Goal: Check status: Check status

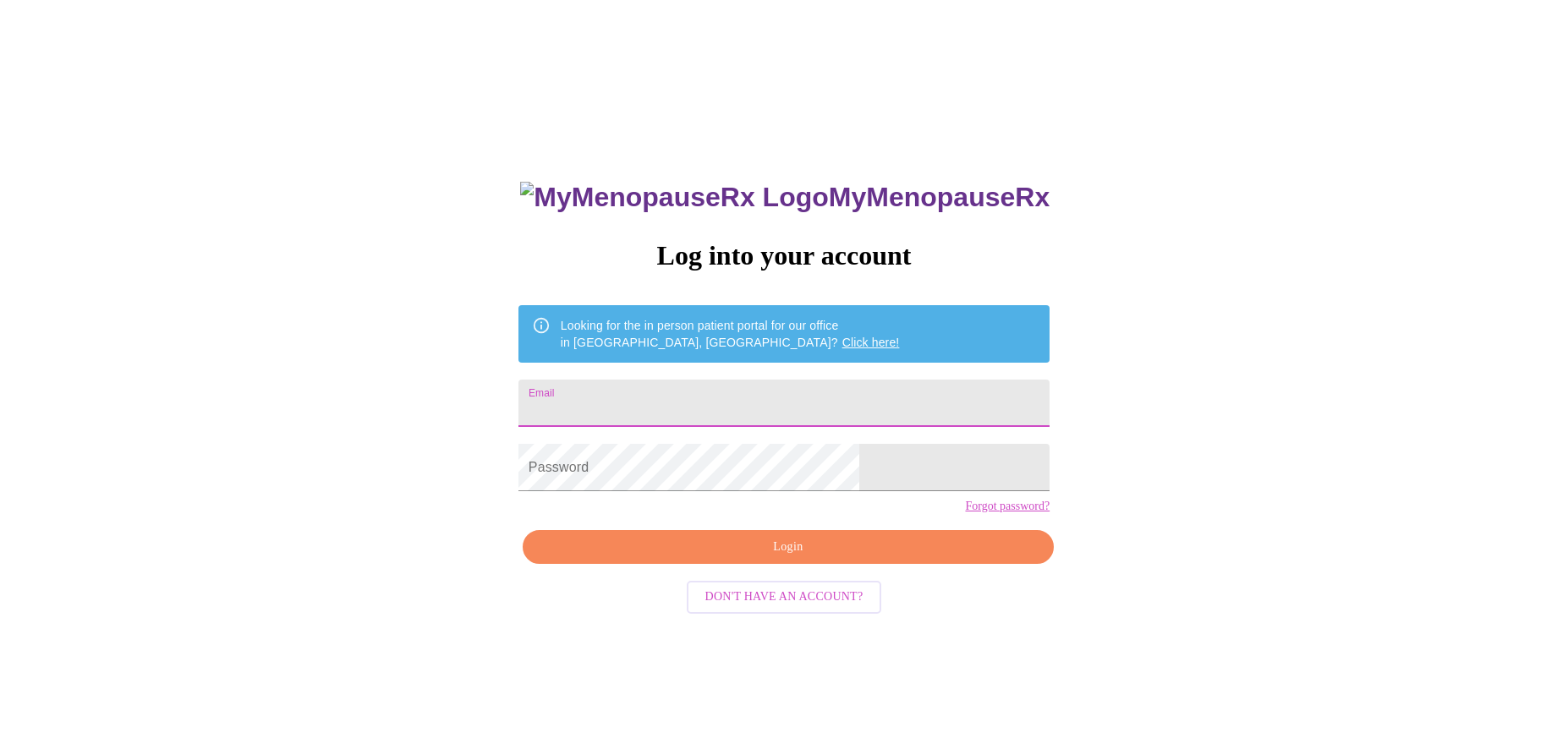
click at [794, 393] on input "Email" at bounding box center [783, 403] width 531 height 48
type input "[EMAIL_ADDRESS][DOMAIN_NAME]"
click at [826, 558] on span "Login" at bounding box center [788, 547] width 492 height 21
click at [762, 558] on span "Login" at bounding box center [788, 547] width 492 height 21
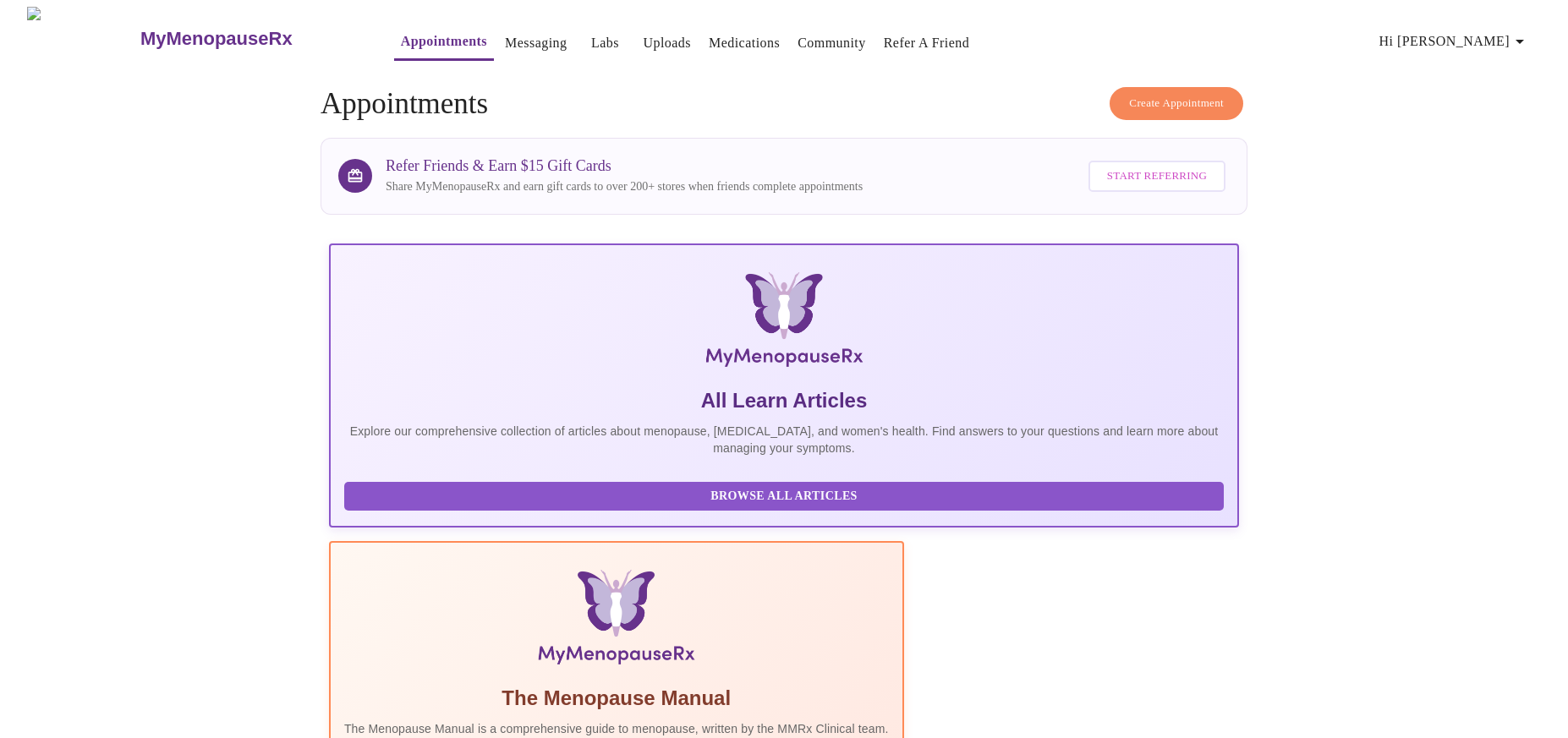
click at [591, 33] on link "Labs" at bounding box center [605, 43] width 28 height 24
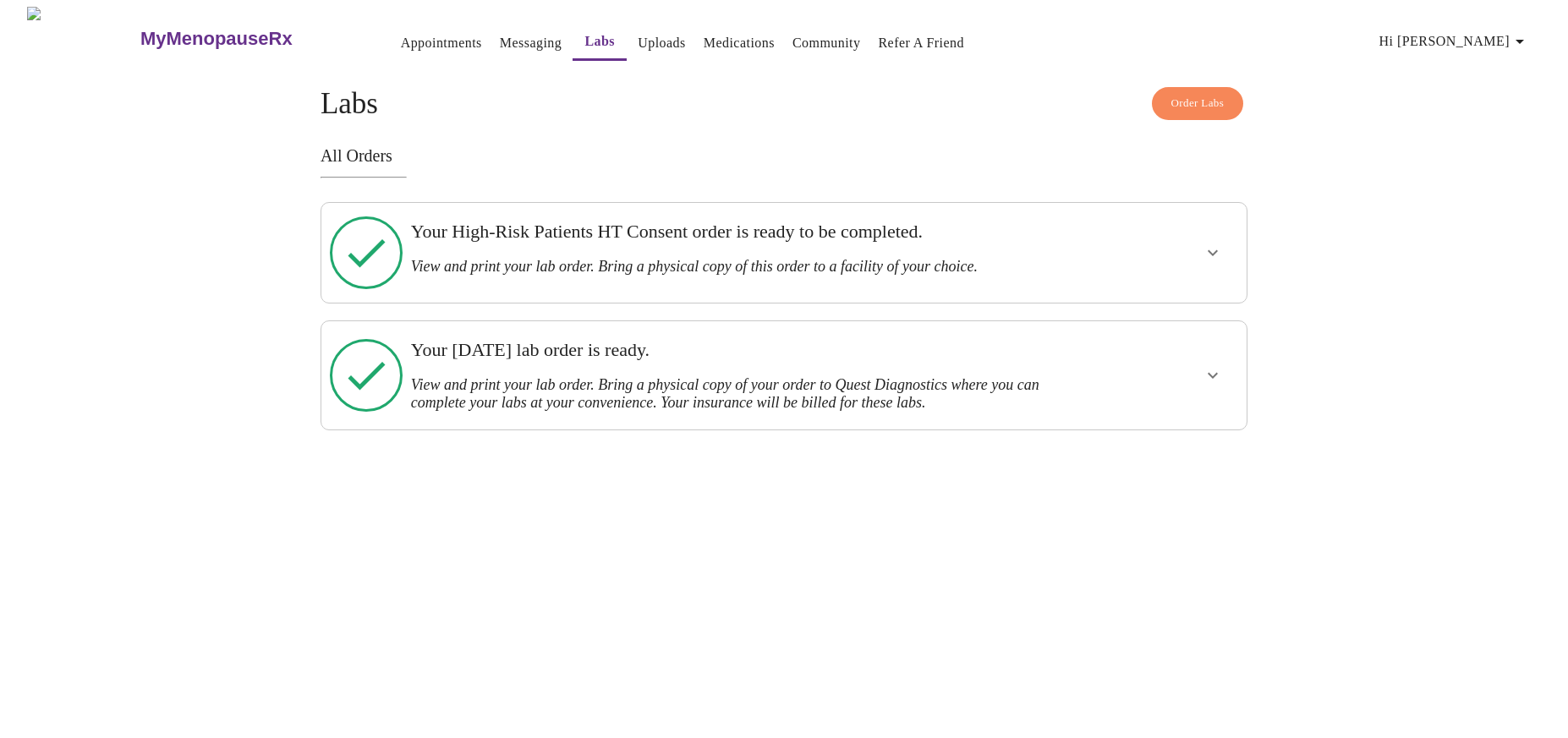
click at [1214, 373] on icon "show more" at bounding box center [1212, 376] width 10 height 6
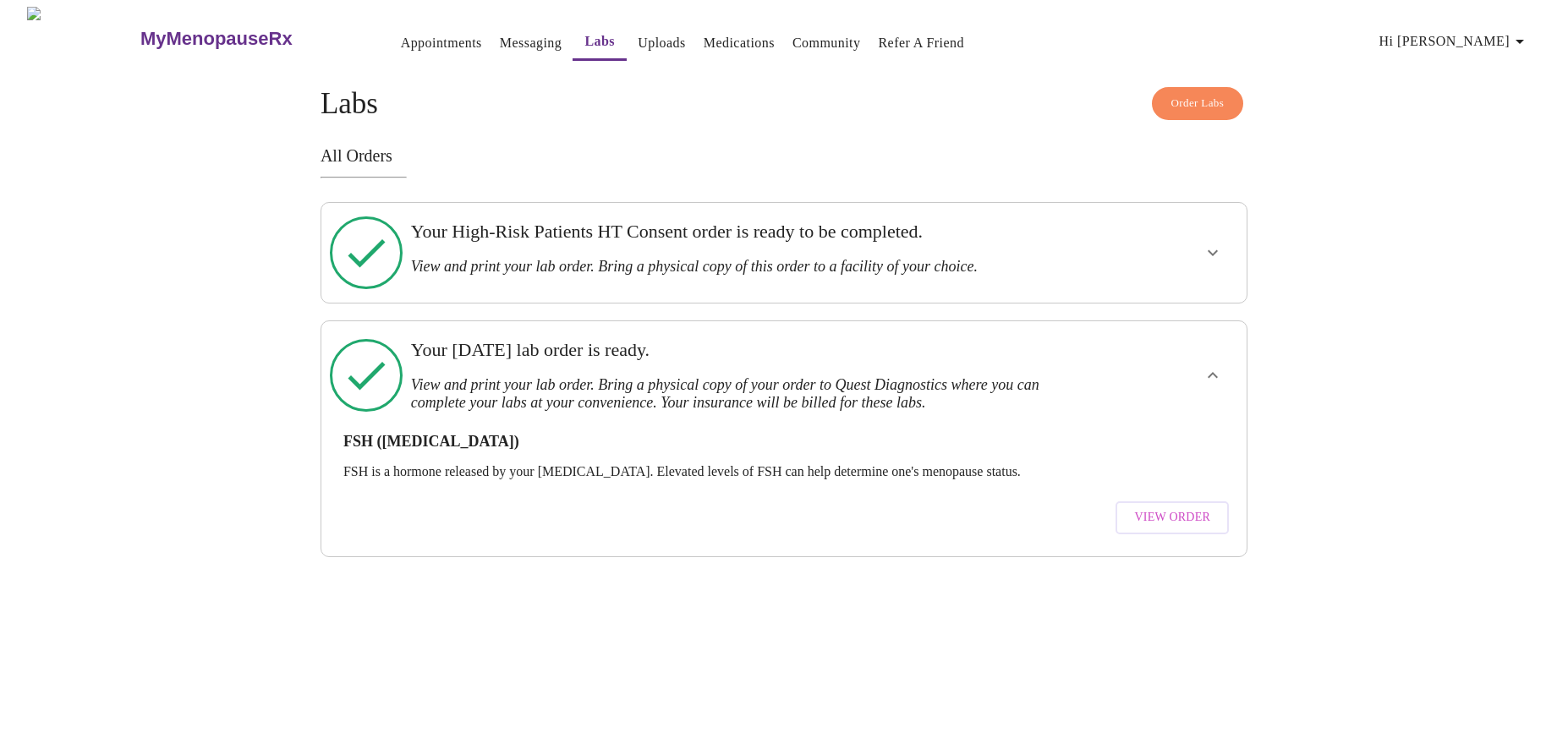
click at [1184, 507] on span "View Order" at bounding box center [1172, 518] width 76 height 21
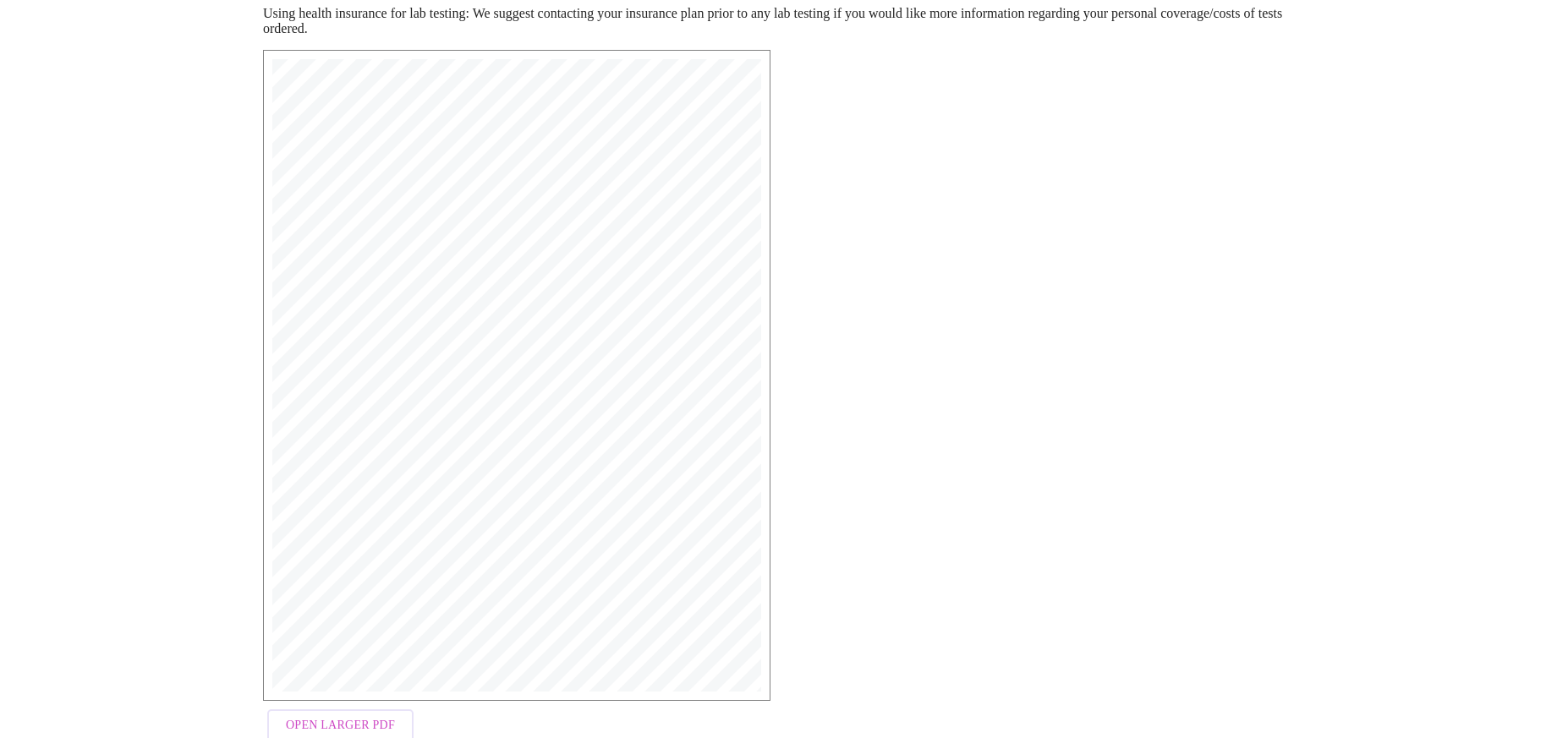
scroll to position [138, 0]
